Goal: Find specific page/section: Find specific page/section

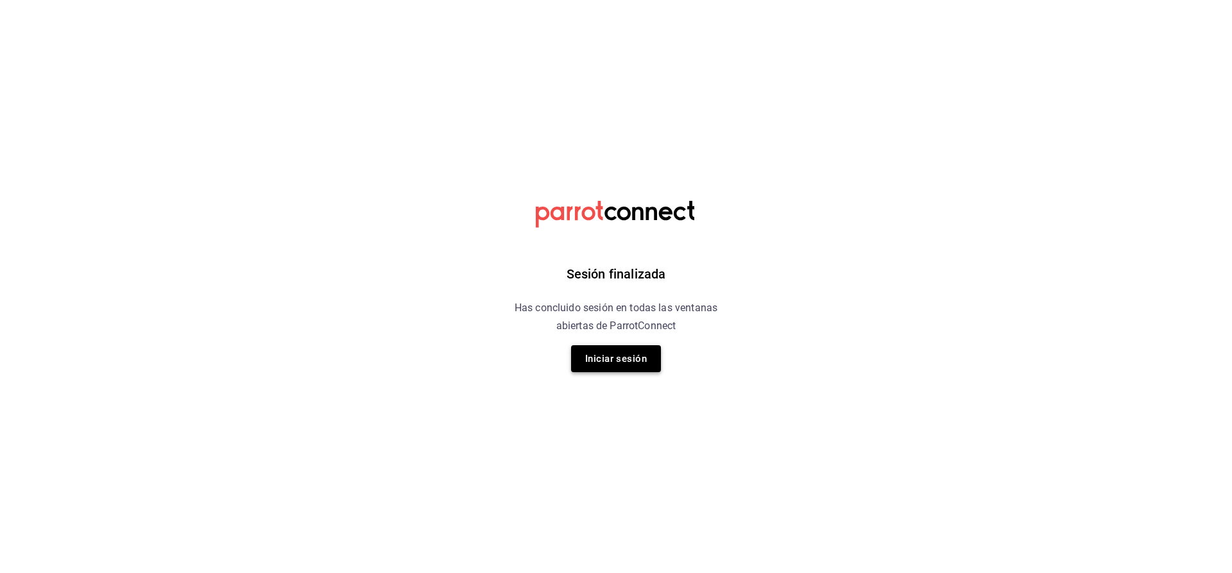
click at [611, 350] on button "Iniciar sesión" at bounding box center [616, 358] width 90 height 27
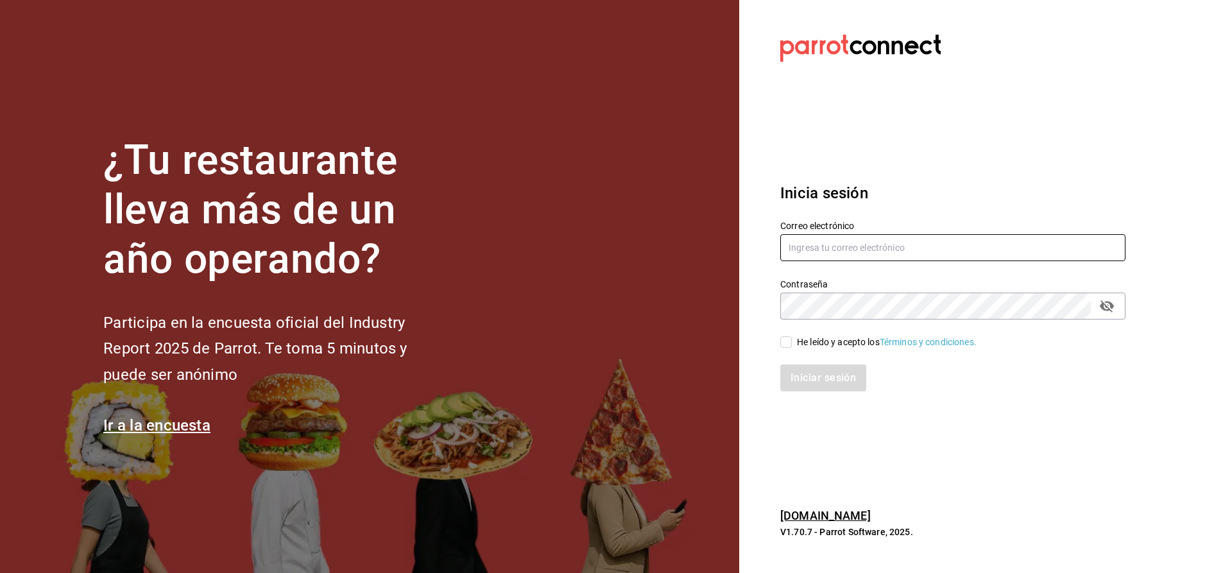
click at [823, 243] on input "text" at bounding box center [952, 247] width 345 height 27
type input "[EMAIL_ADDRESS][PERSON_NAME][DOMAIN_NAME]"
click at [785, 340] on input "He leído y acepto los Términos y condiciones." at bounding box center [786, 342] width 12 height 12
checkbox input "true"
click at [821, 384] on button "Iniciar sesión" at bounding box center [823, 377] width 87 height 27
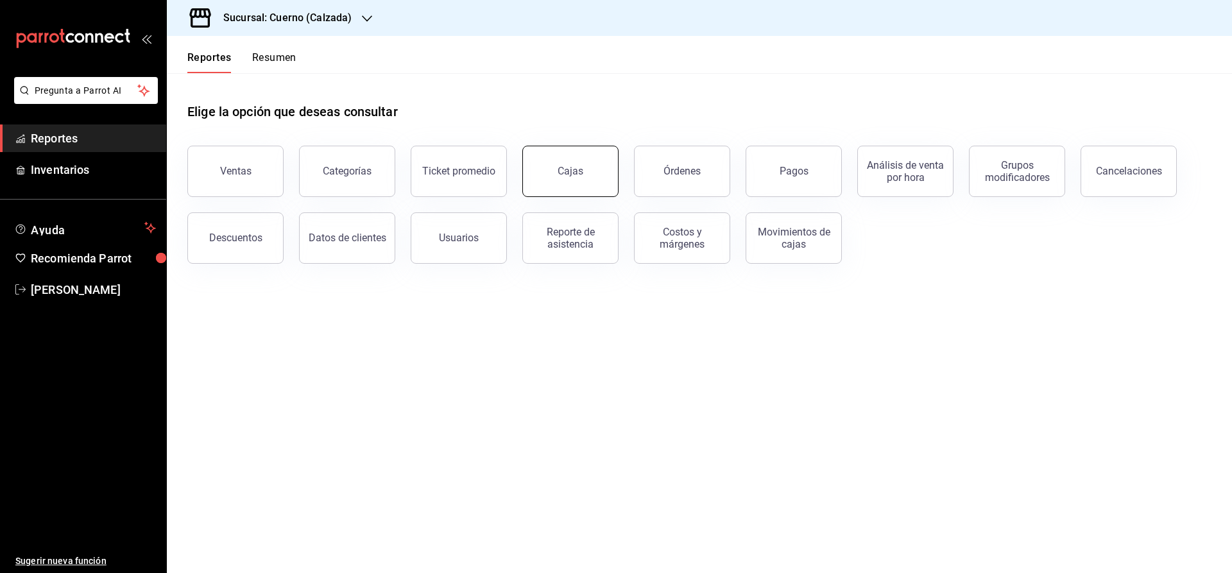
click at [579, 187] on link "Cajas" at bounding box center [570, 171] width 96 height 51
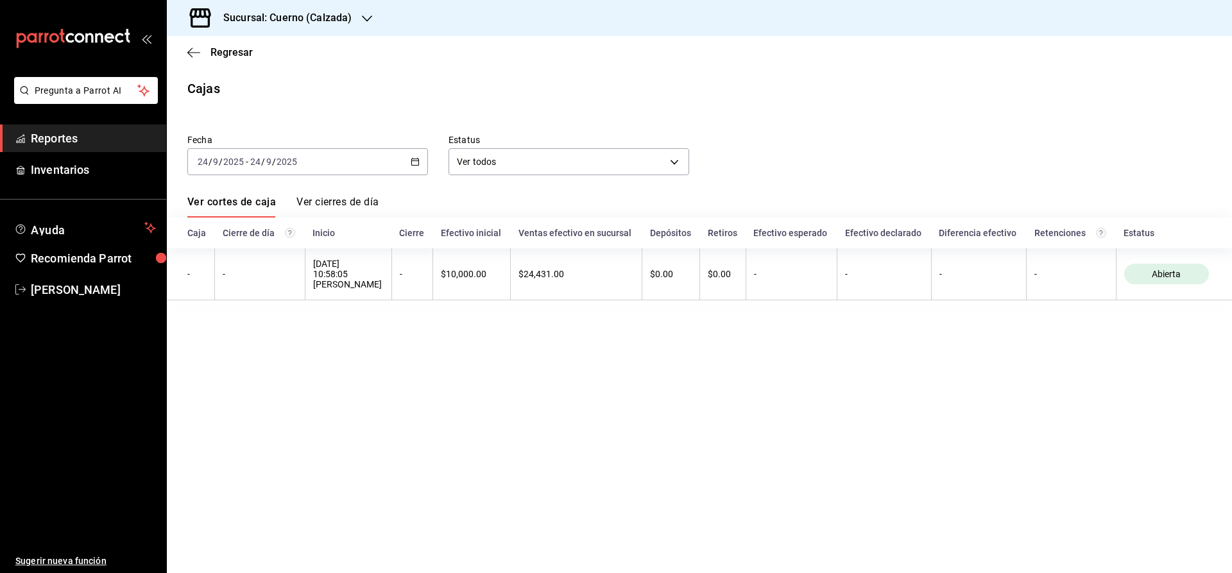
click at [86, 141] on span "Reportes" at bounding box center [93, 138] width 125 height 17
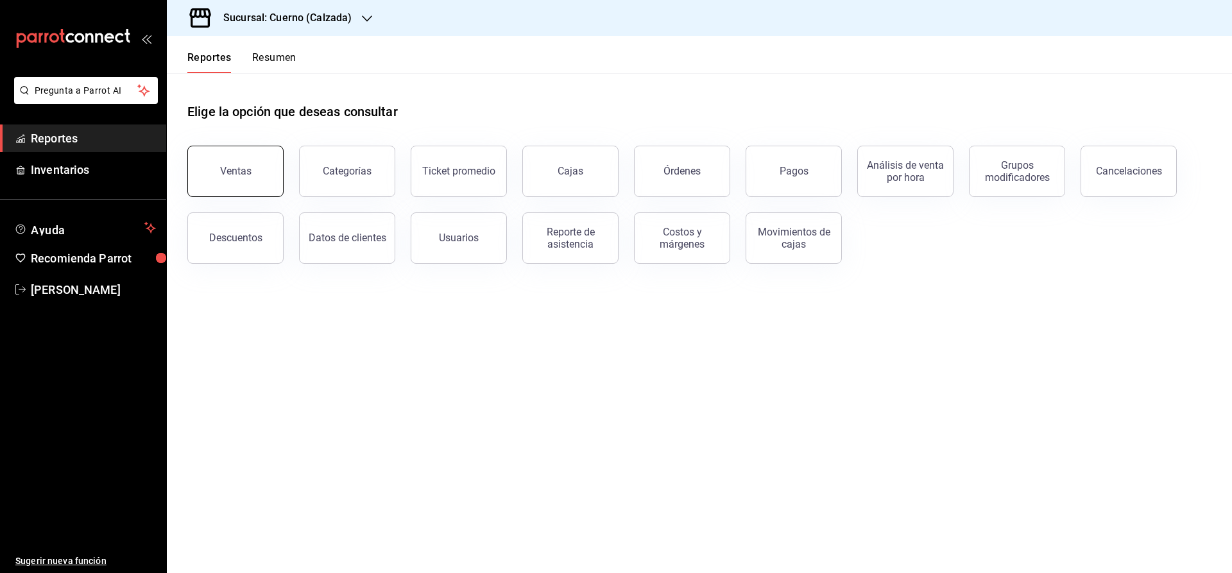
click at [237, 181] on button "Ventas" at bounding box center [235, 171] width 96 height 51
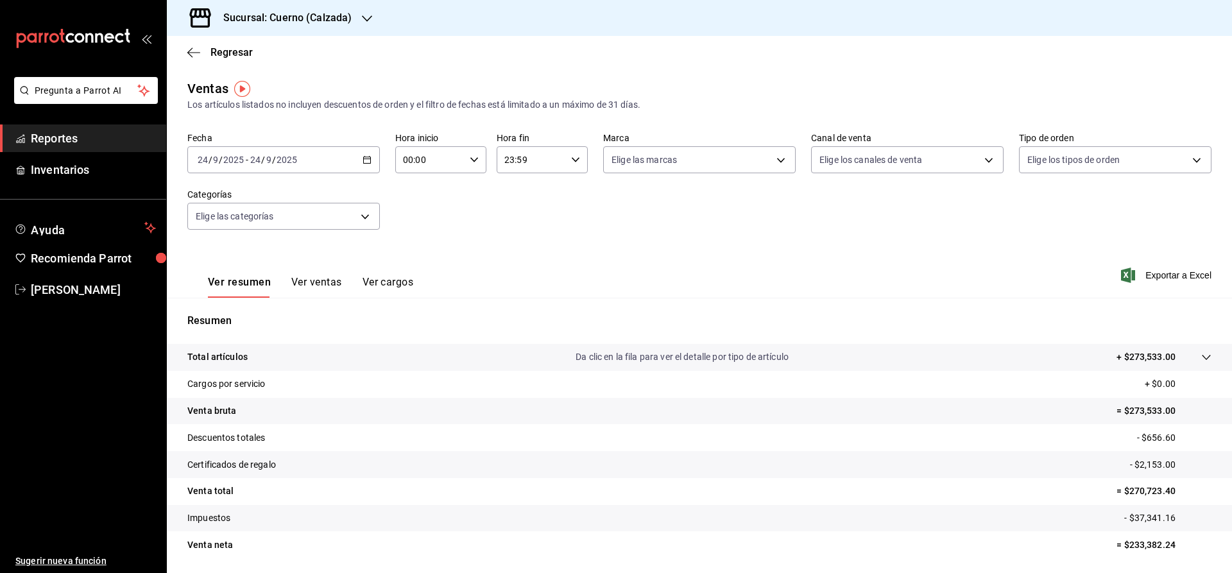
click at [89, 141] on span "Reportes" at bounding box center [93, 138] width 125 height 17
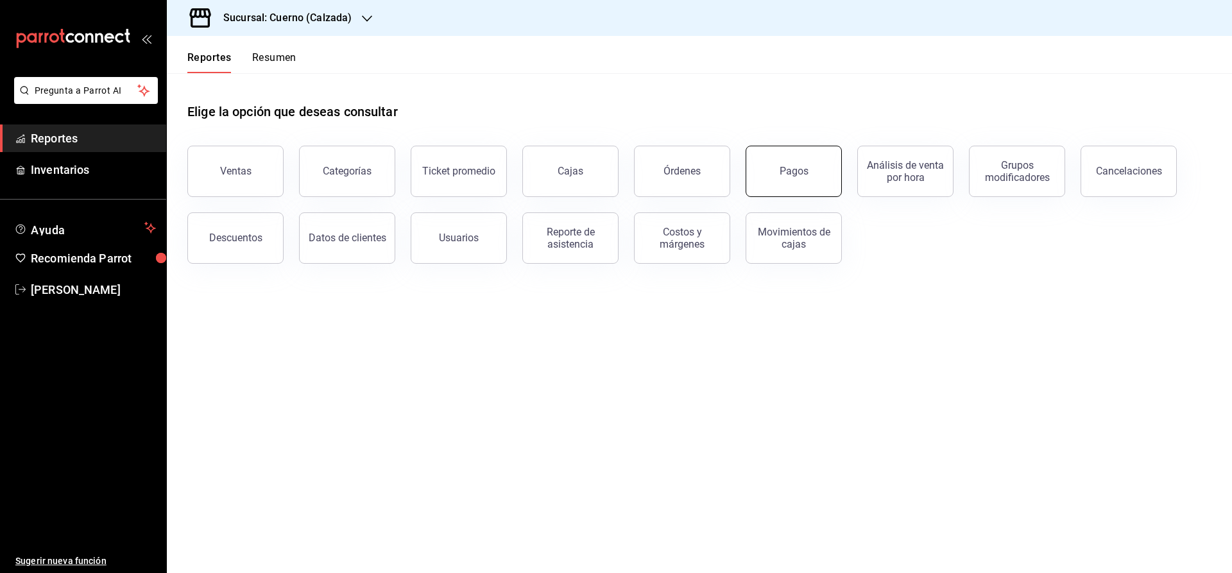
click at [792, 174] on div "Pagos" at bounding box center [794, 171] width 29 height 12
